Goal: Task Accomplishment & Management: Use online tool/utility

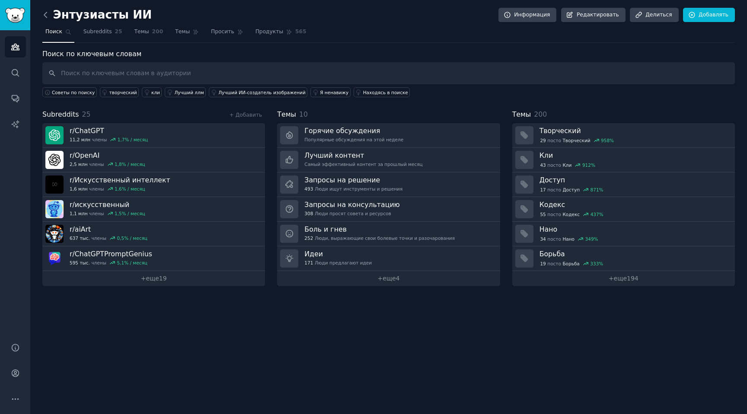
click at [46, 10] on icon at bounding box center [45, 14] width 9 height 9
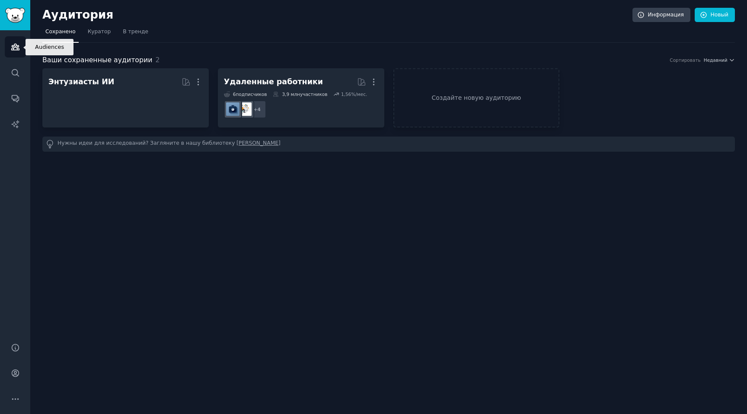
click at [12, 50] on icon "Боковая панель" at bounding box center [15, 47] width 8 height 6
click at [418, 92] on link "Создайте новую аудиторию" at bounding box center [476, 97] width 166 height 59
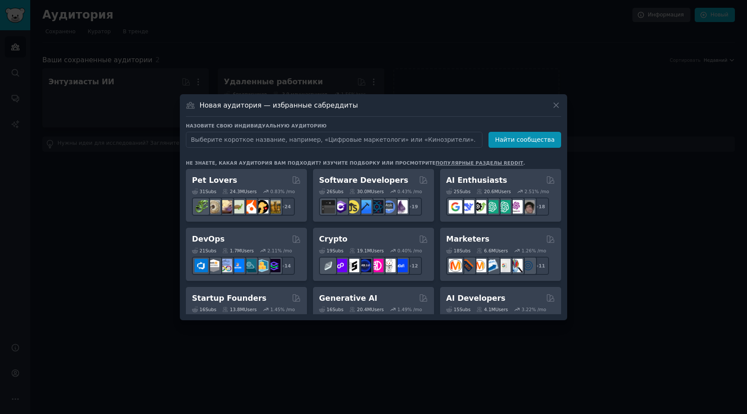
type input "l"
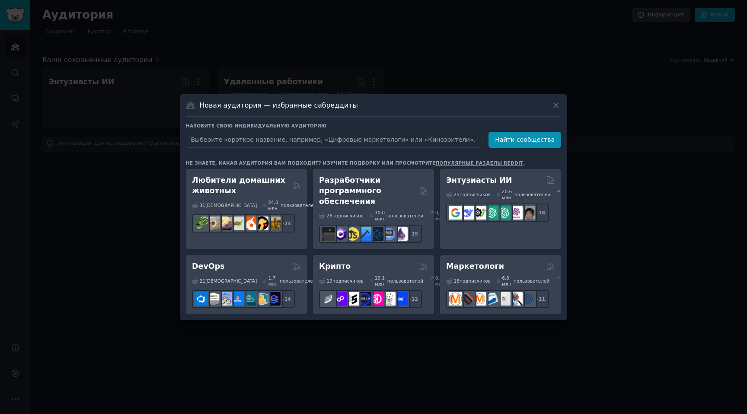
type input "д"
click at [368, 137] on input "design" at bounding box center [334, 140] width 297 height 16
type input "design"
click at [510, 135] on button "Найти сообщества" at bounding box center [525, 140] width 73 height 16
